Goal: Information Seeking & Learning: Learn about a topic

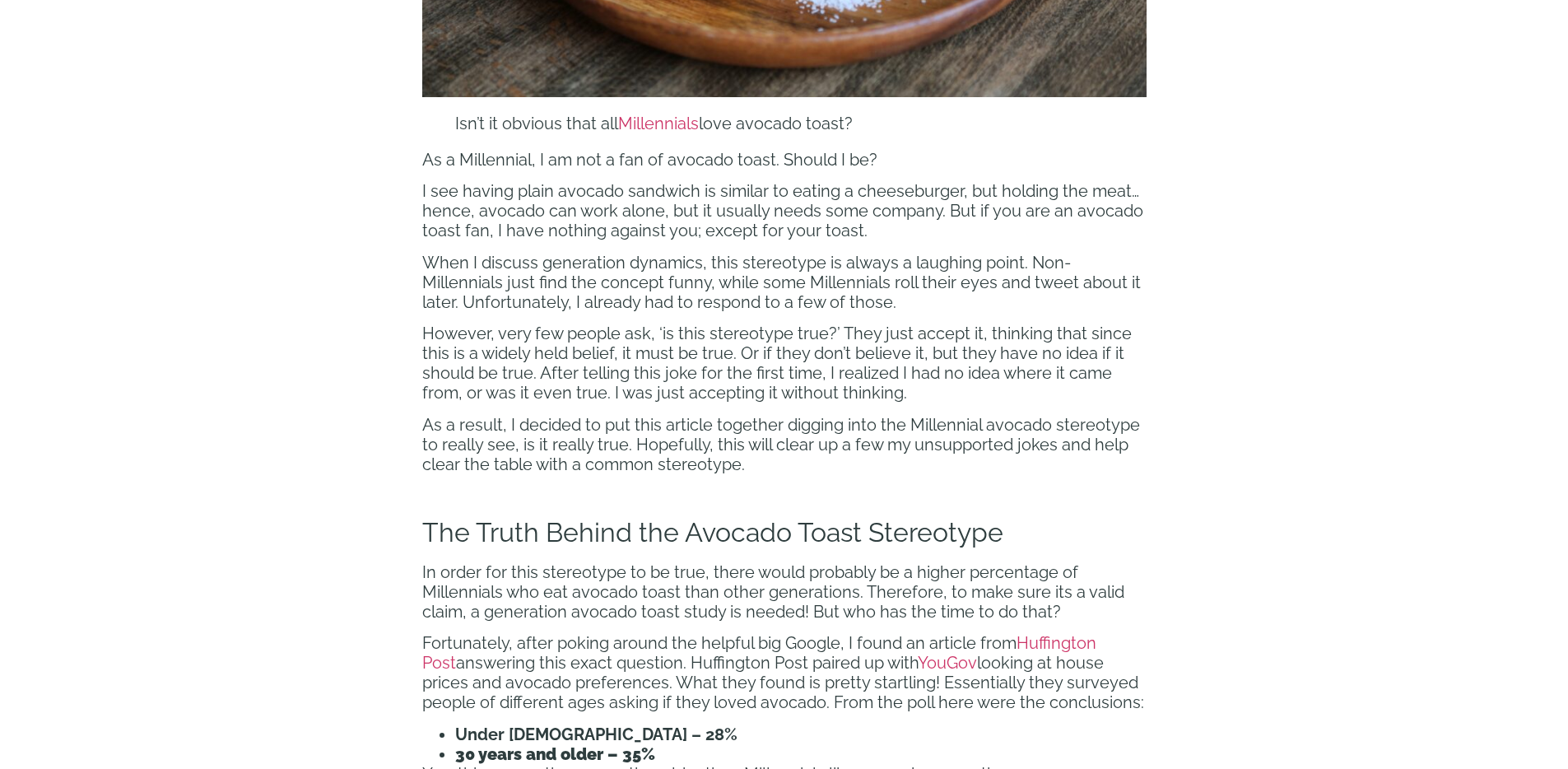
scroll to position [1554, 0]
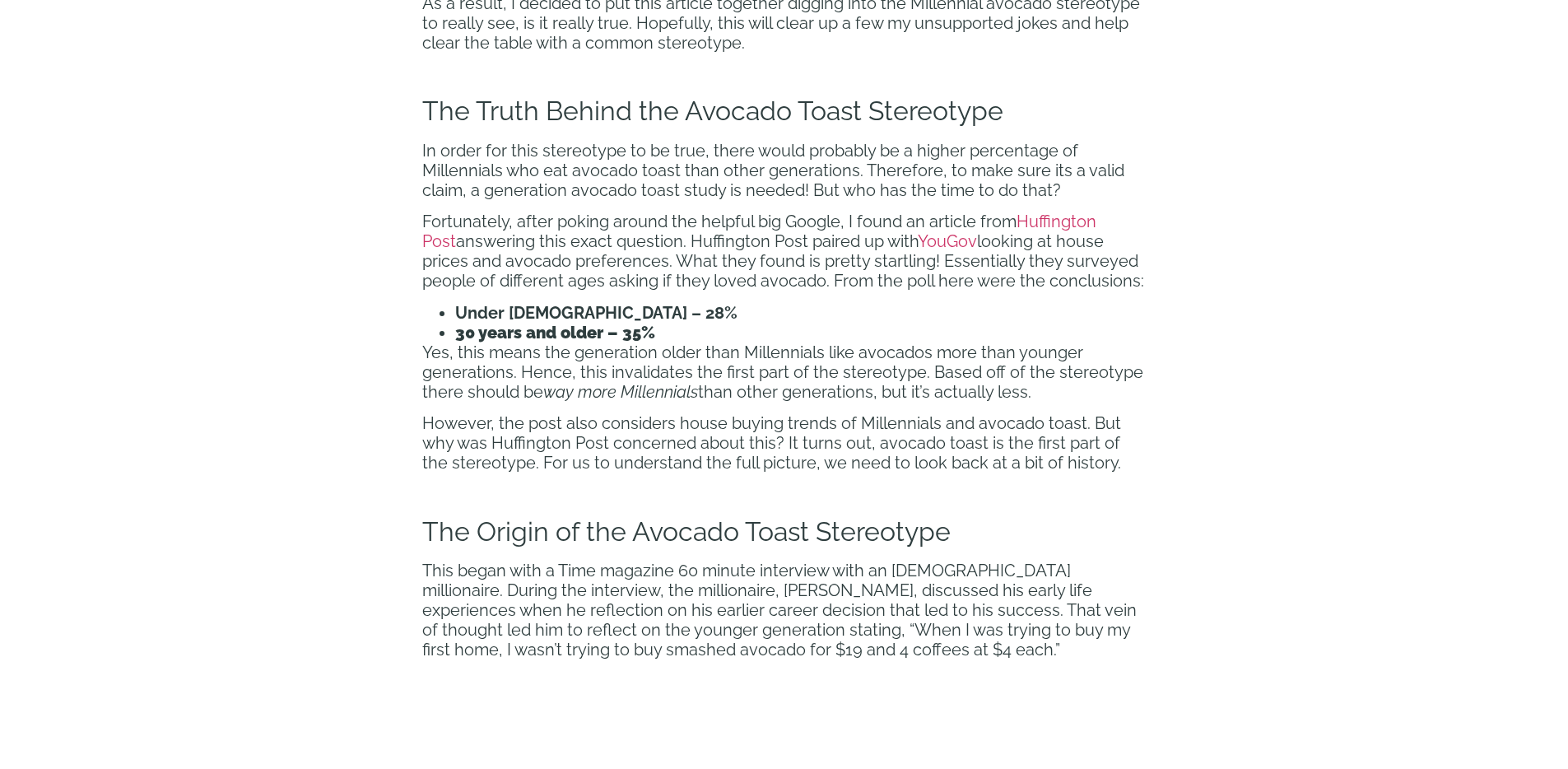
click at [572, 249] on span "answering this exact question. Huffington Post paired up with" at bounding box center [687, 242] width 462 height 20
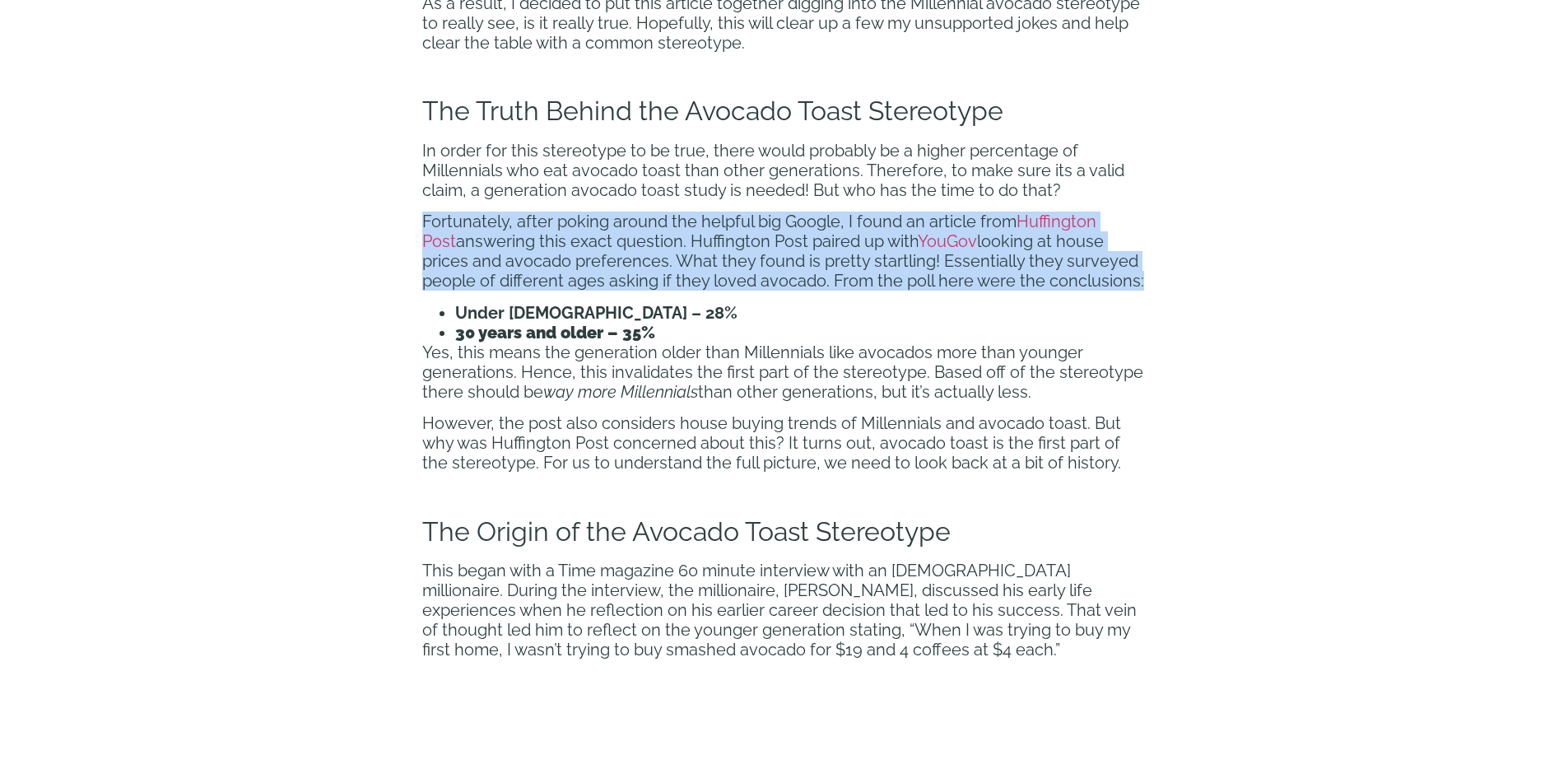
click at [572, 249] on span "answering this exact question. Huffington Post paired up with" at bounding box center [687, 242] width 462 height 20
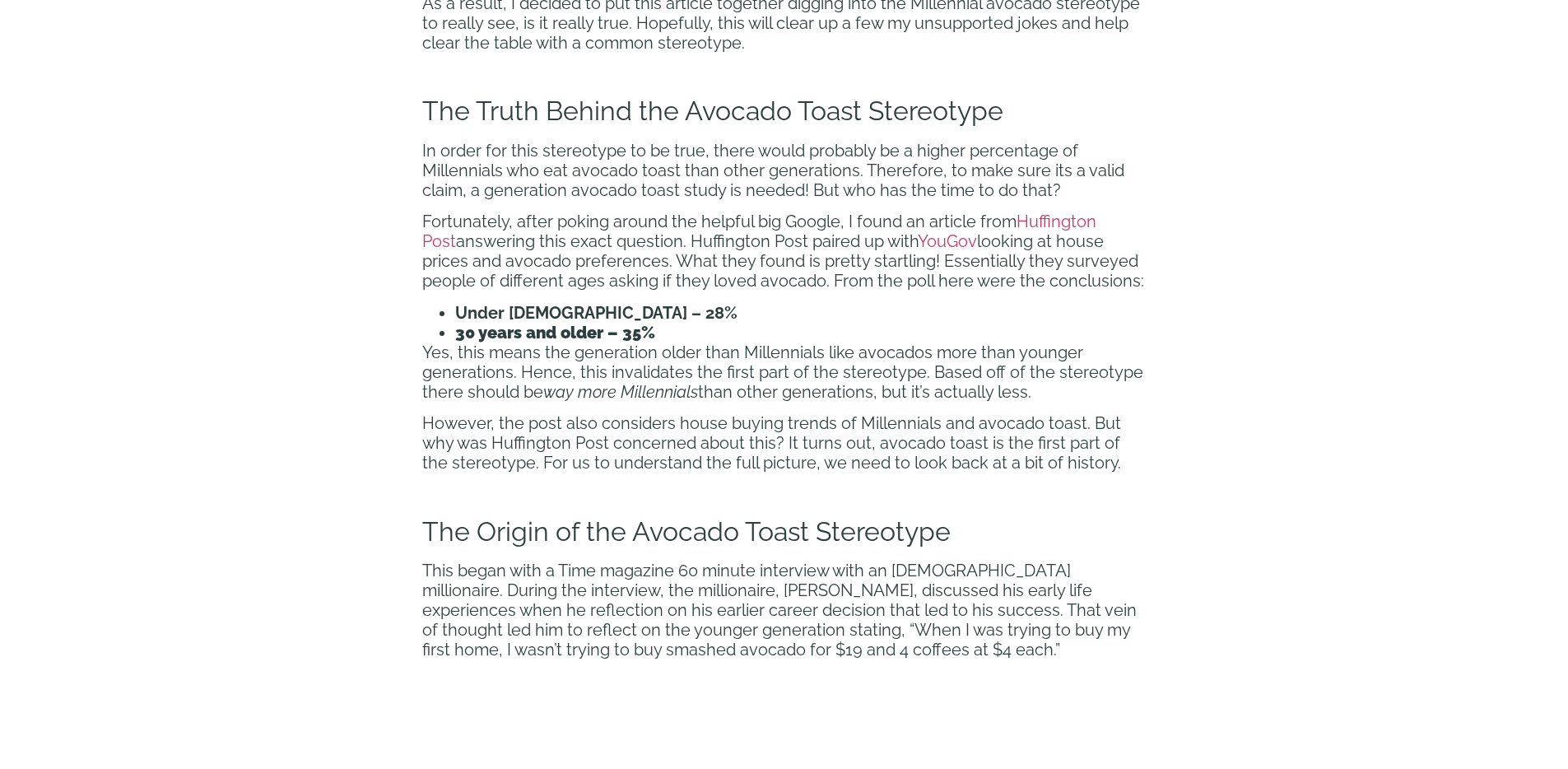
click at [602, 356] on span "Yes, this means the generation older than Millennials like avocados more than y…" at bounding box center [783, 372] width 721 height 60
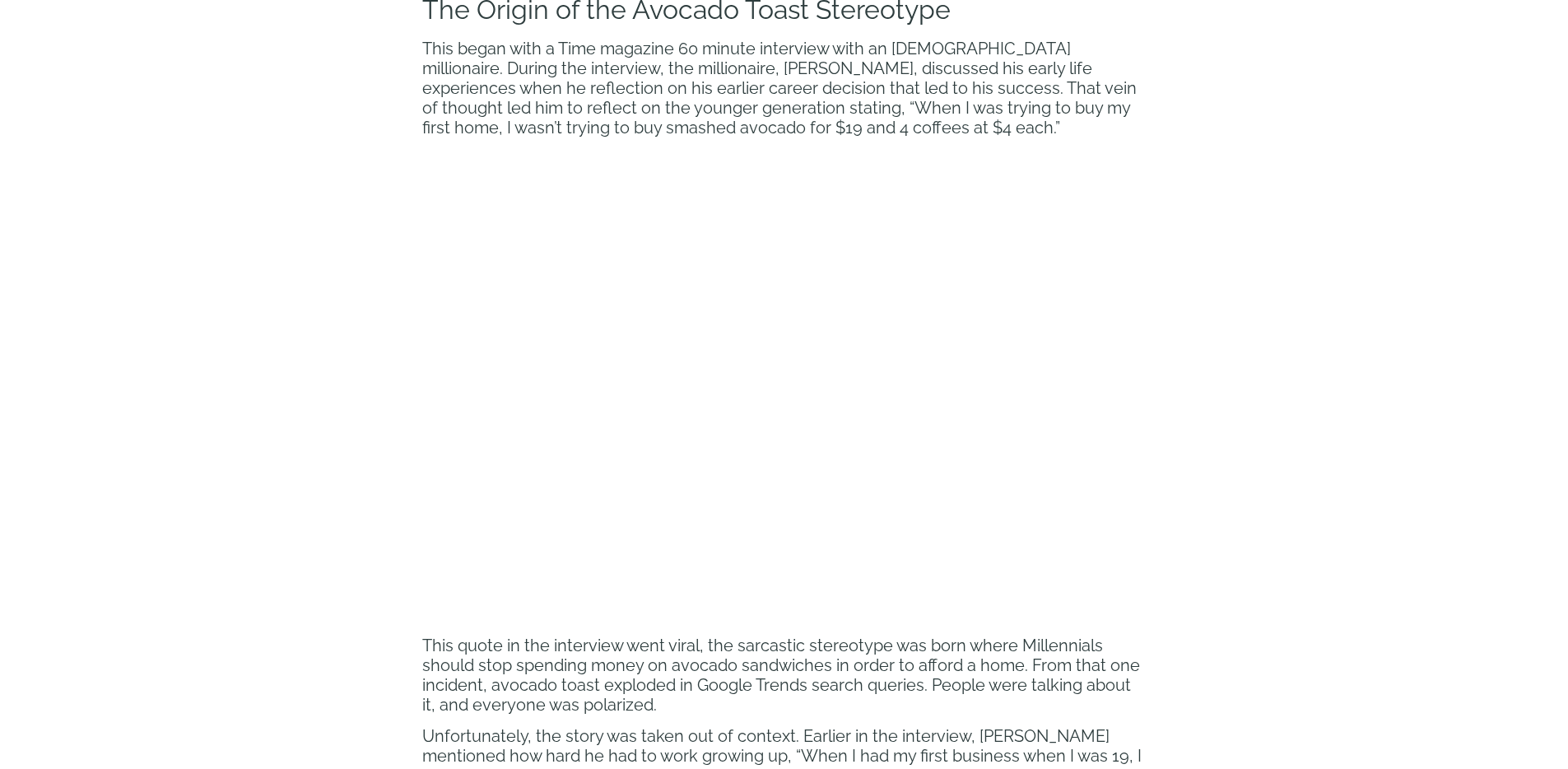
scroll to position [2380, 0]
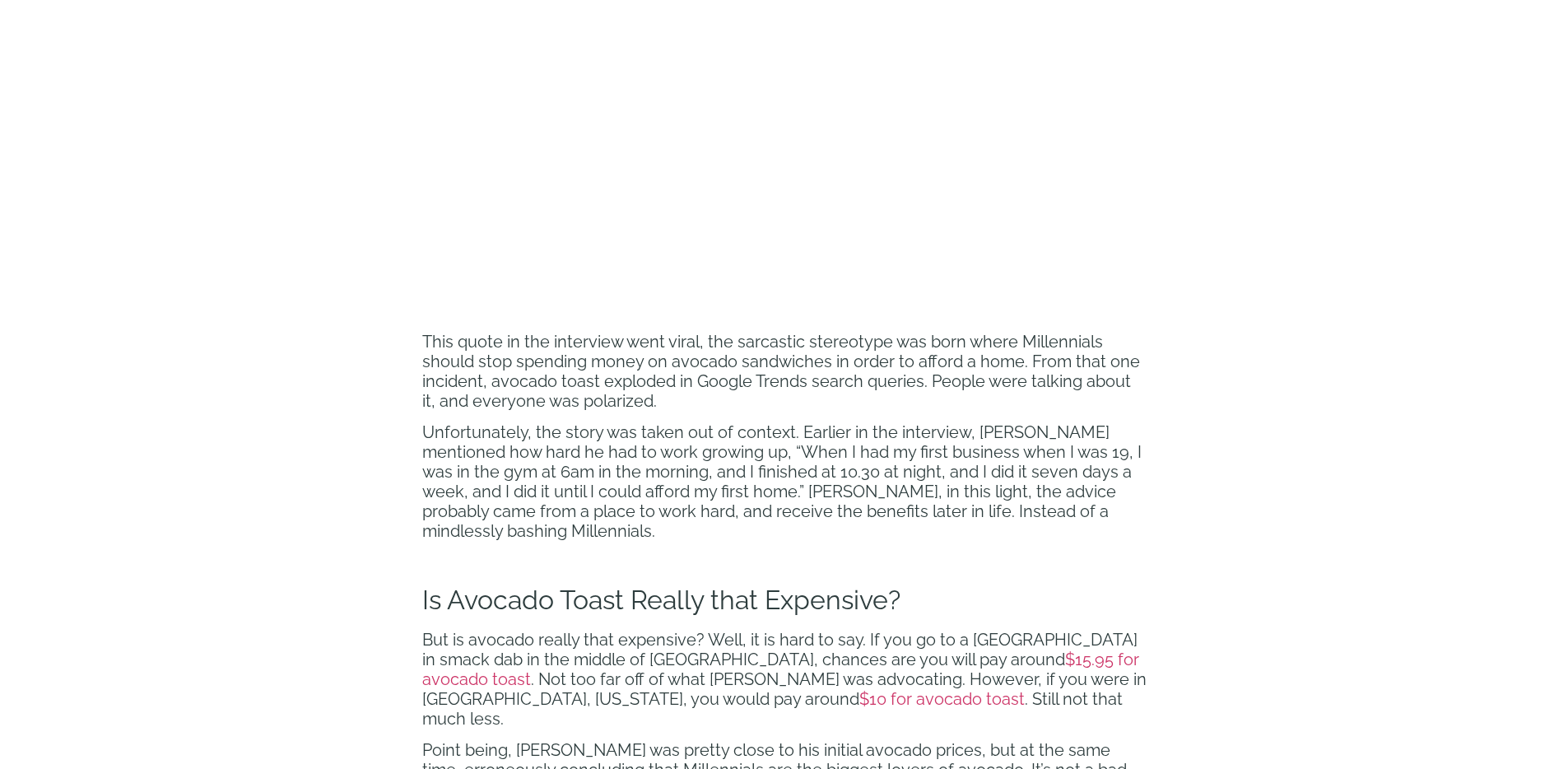
click at [781, 388] on span "This quote in the interview went viral, the sarcastic stereotype was born where…" at bounding box center [781, 372] width 718 height 79
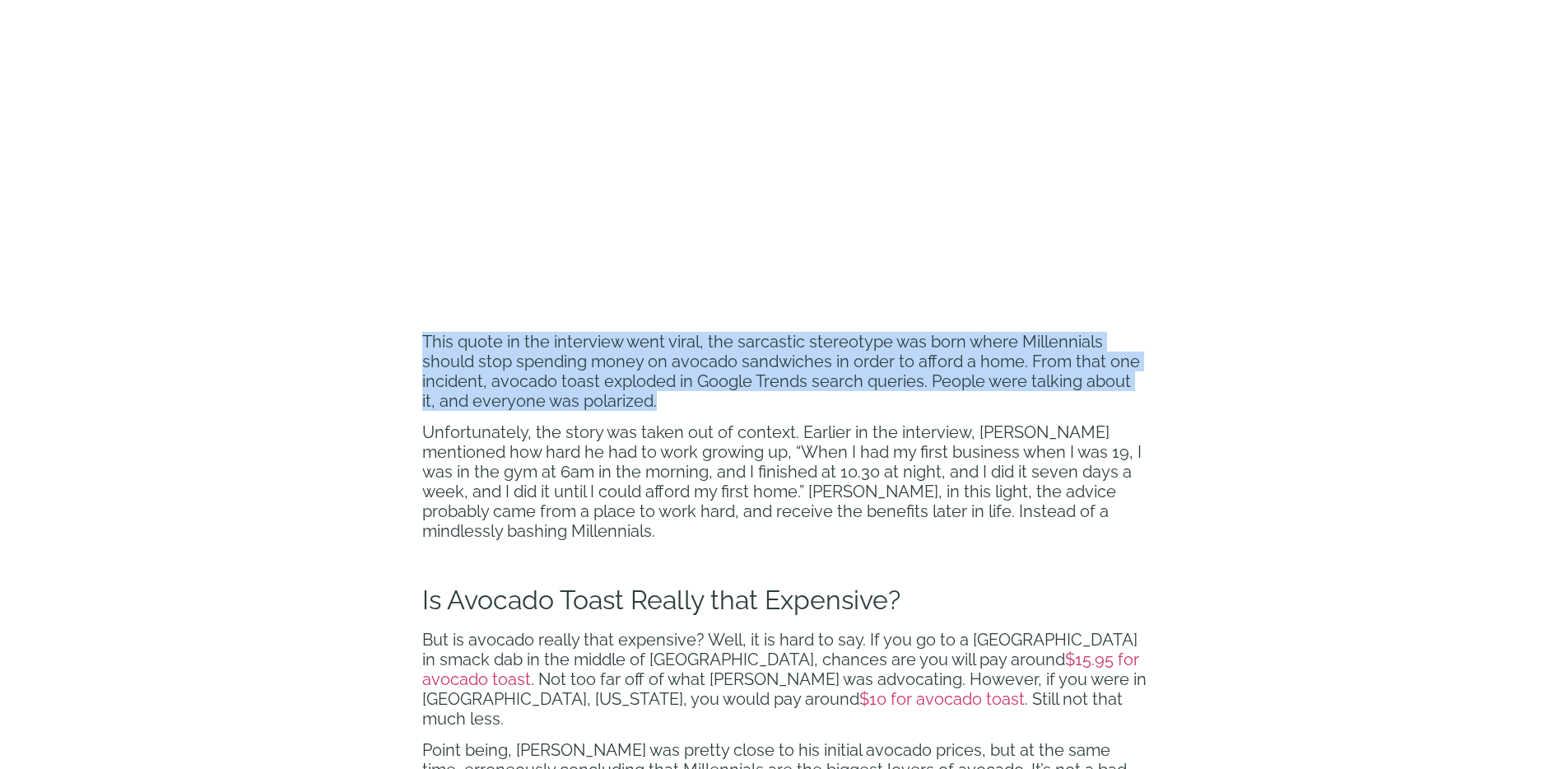
click at [781, 388] on span "This quote in the interview went viral, the sarcastic stereotype was born where…" at bounding box center [781, 372] width 718 height 79
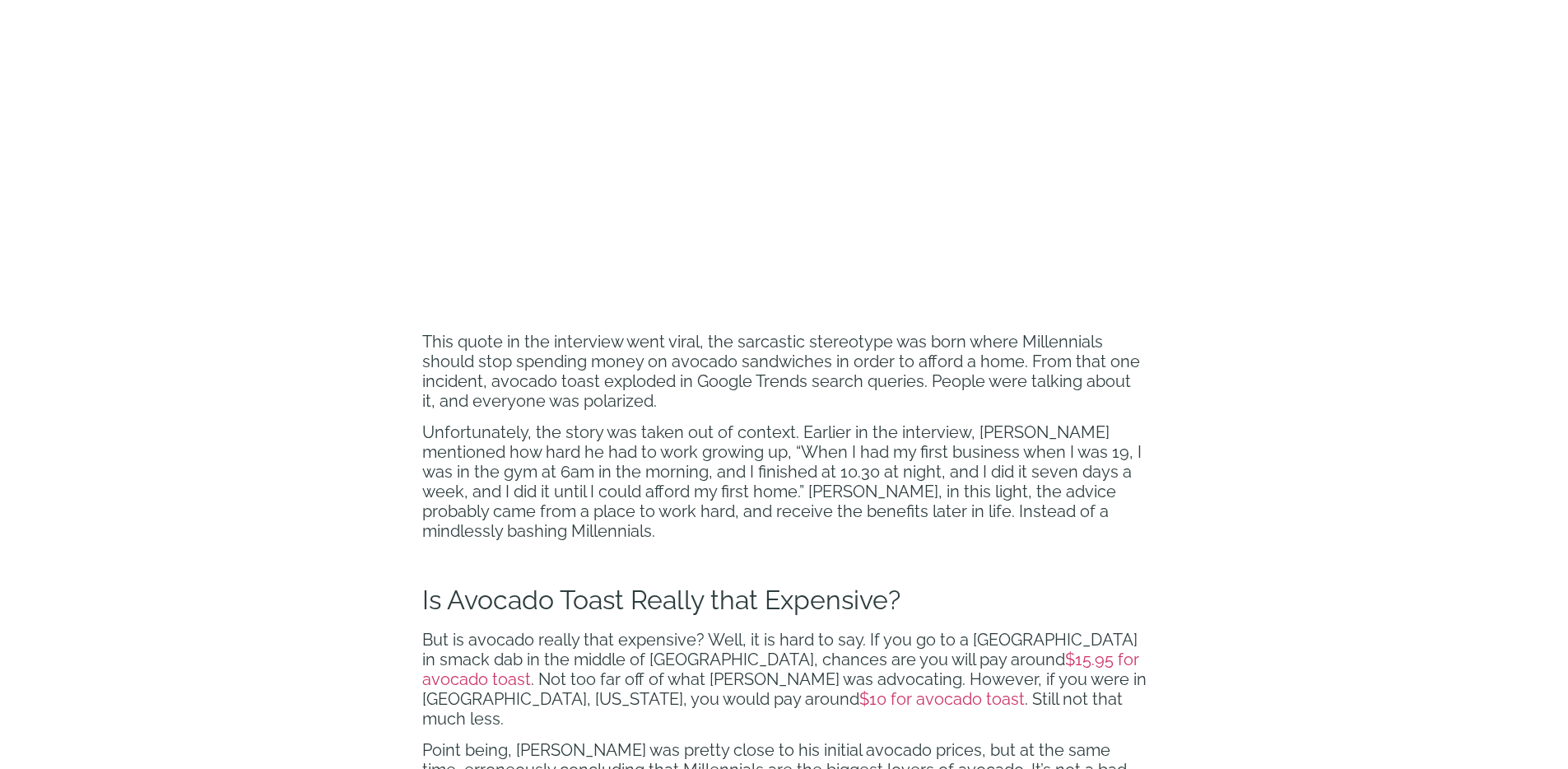
drag, startPoint x: 864, startPoint y: 496, endPoint x: 839, endPoint y: 420, distance: 80.0
click at [864, 496] on span "Unfortunately, the story was taken out of context. Earlier in the interview, [P…" at bounding box center [782, 481] width 719 height 118
